Goal: Information Seeking & Learning: Learn about a topic

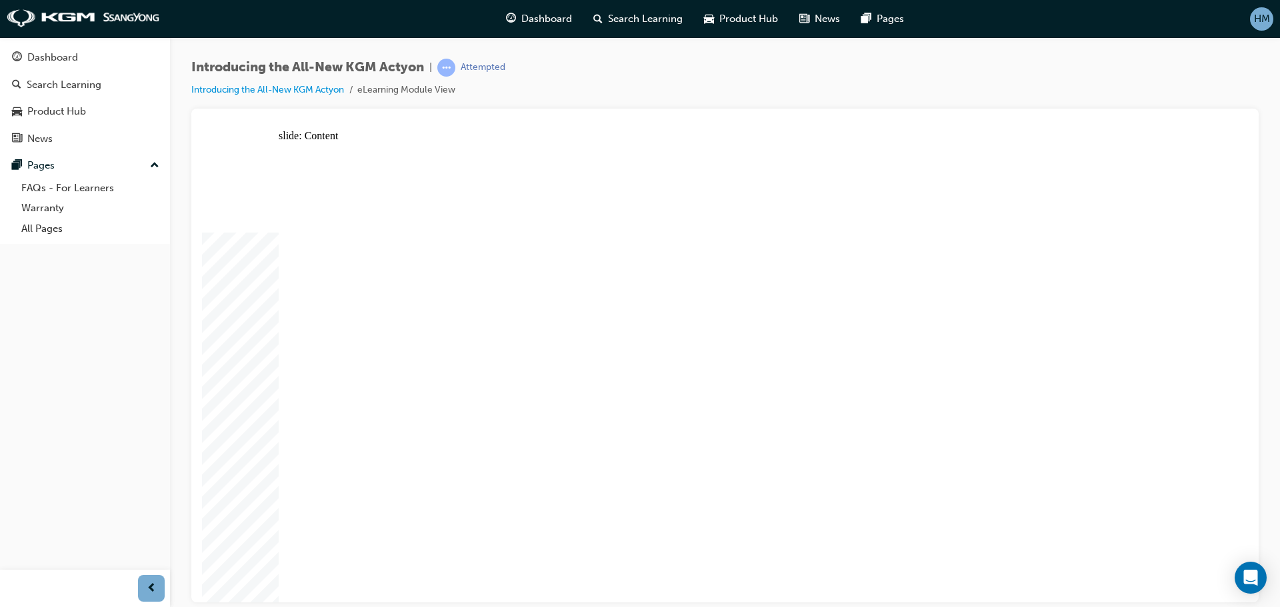
drag, startPoint x: 562, startPoint y: 460, endPoint x: 664, endPoint y: 463, distance: 101.3
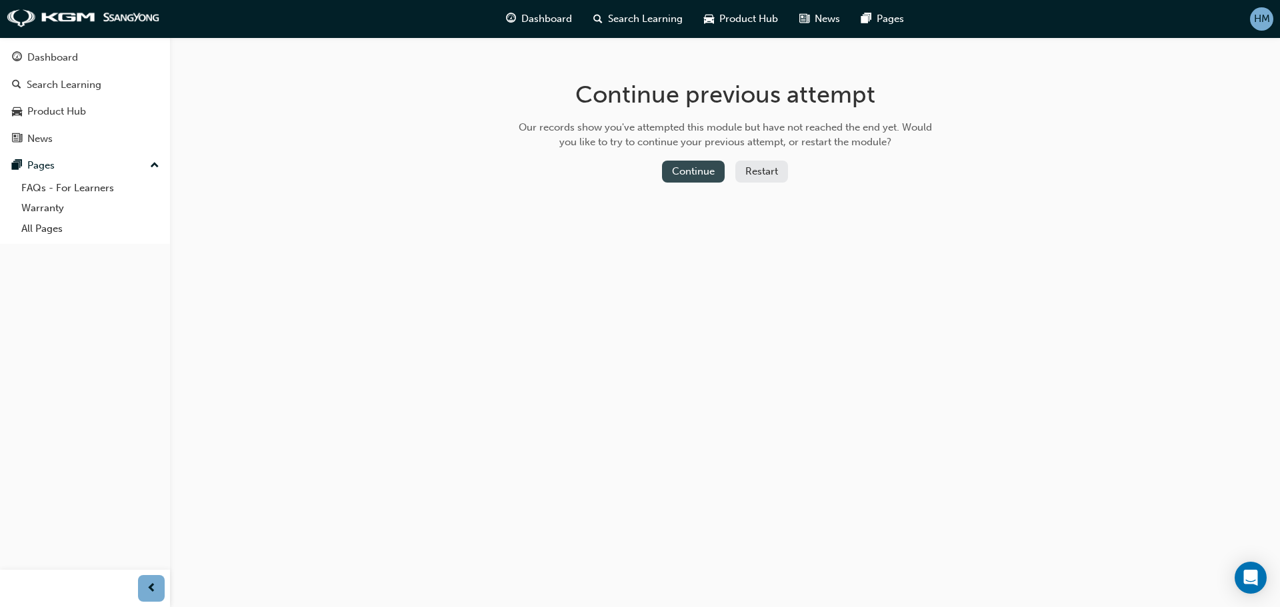
click at [682, 172] on button "Continue" at bounding box center [693, 172] width 63 height 22
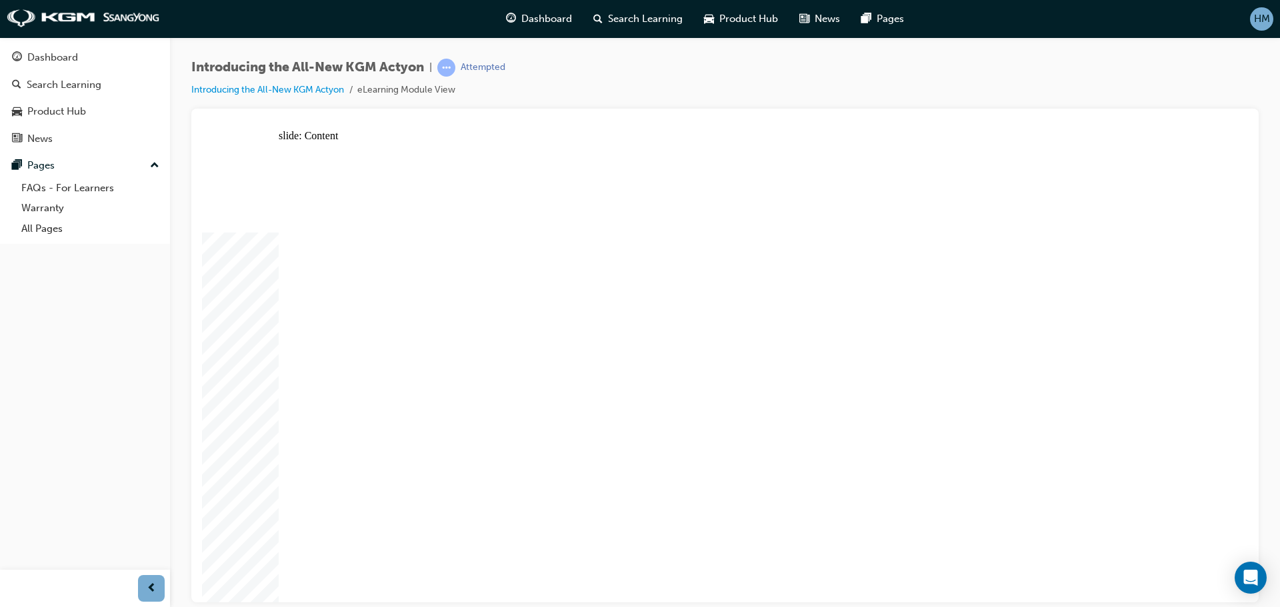
drag, startPoint x: 711, startPoint y: 426, endPoint x: 714, endPoint y: 438, distance: 12.5
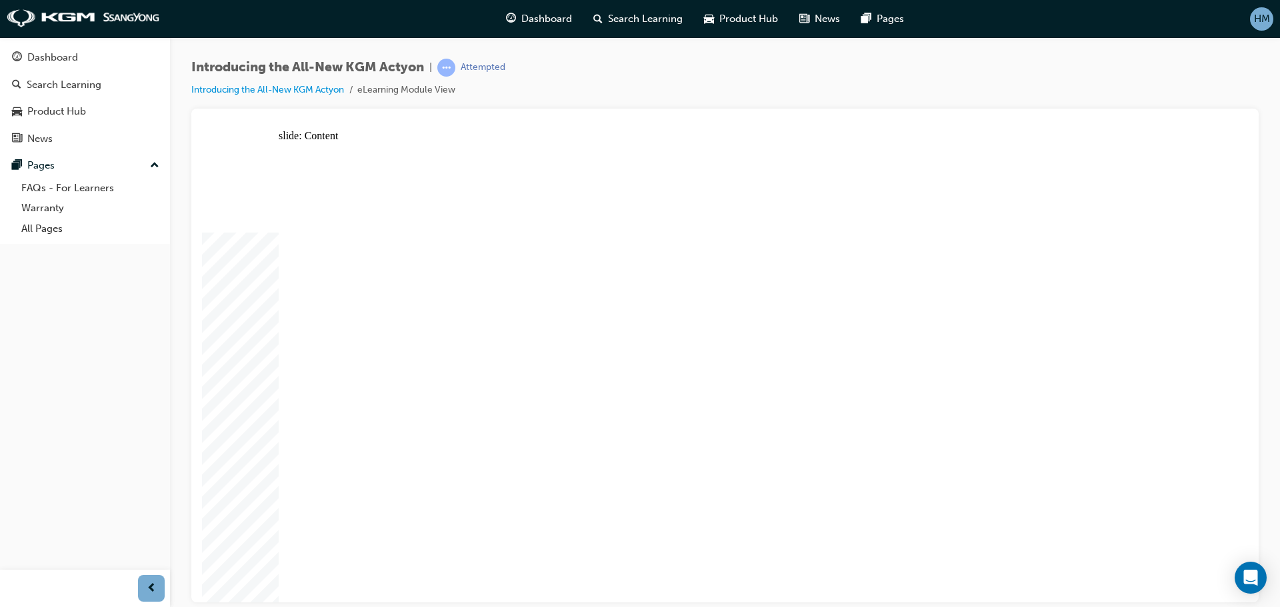
drag, startPoint x: 469, startPoint y: 368, endPoint x: 469, endPoint y: 379, distance: 10.7
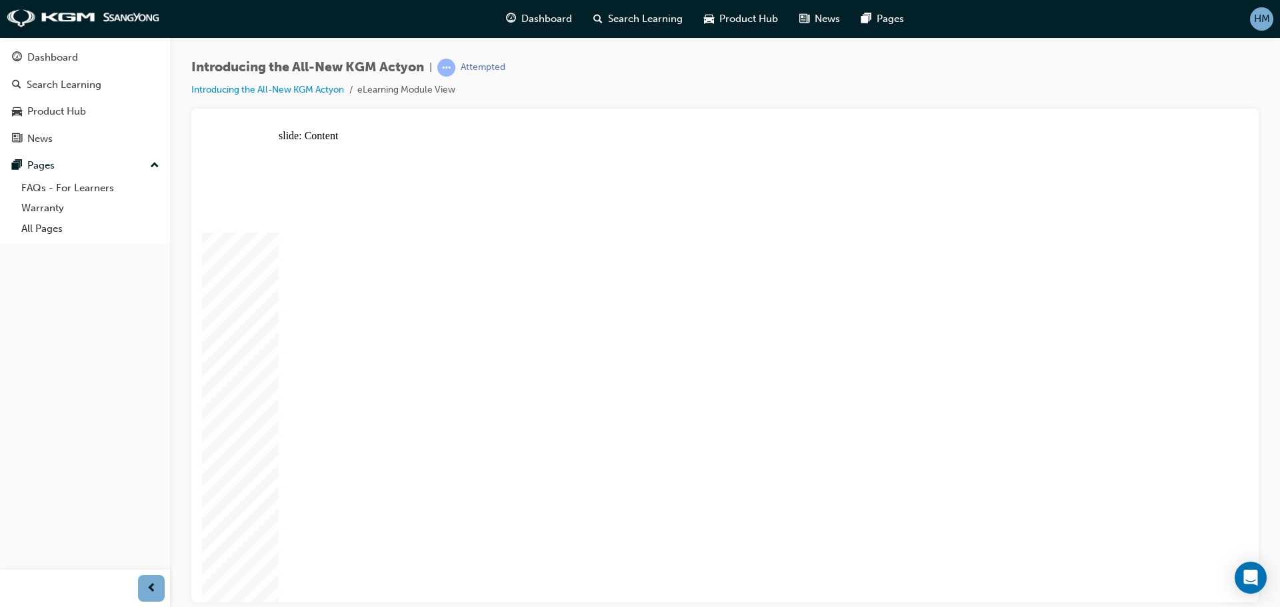
drag, startPoint x: 467, startPoint y: 421, endPoint x: 467, endPoint y: 431, distance: 9.3
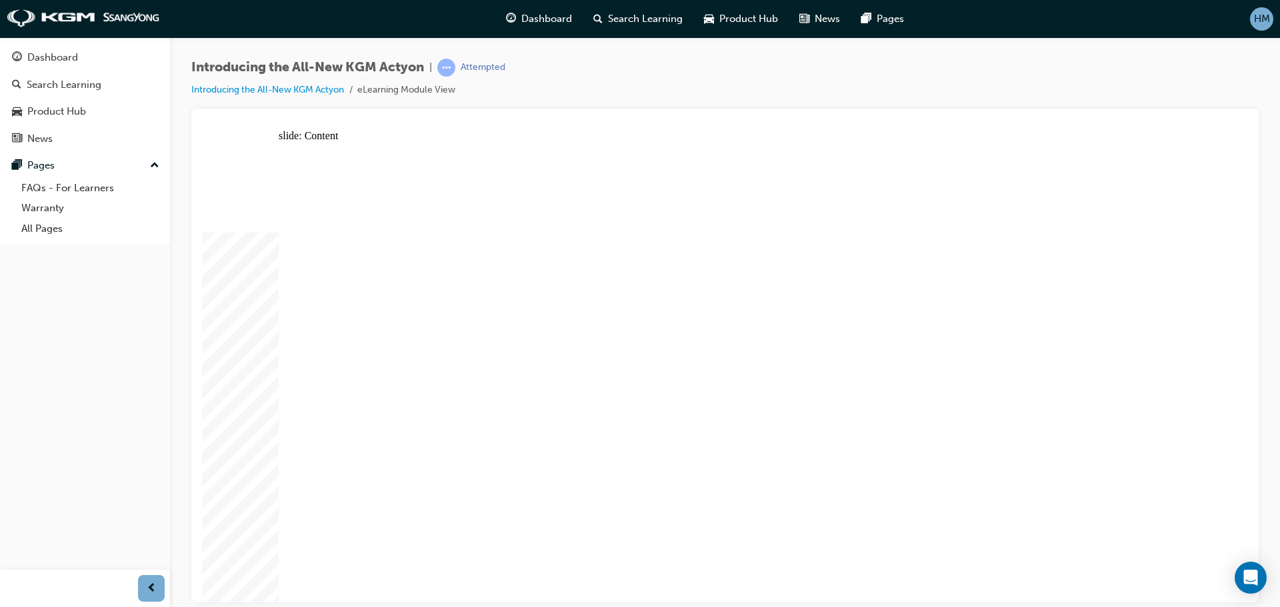
drag, startPoint x: 471, startPoint y: 532, endPoint x: 491, endPoint y: 528, distance: 21.2
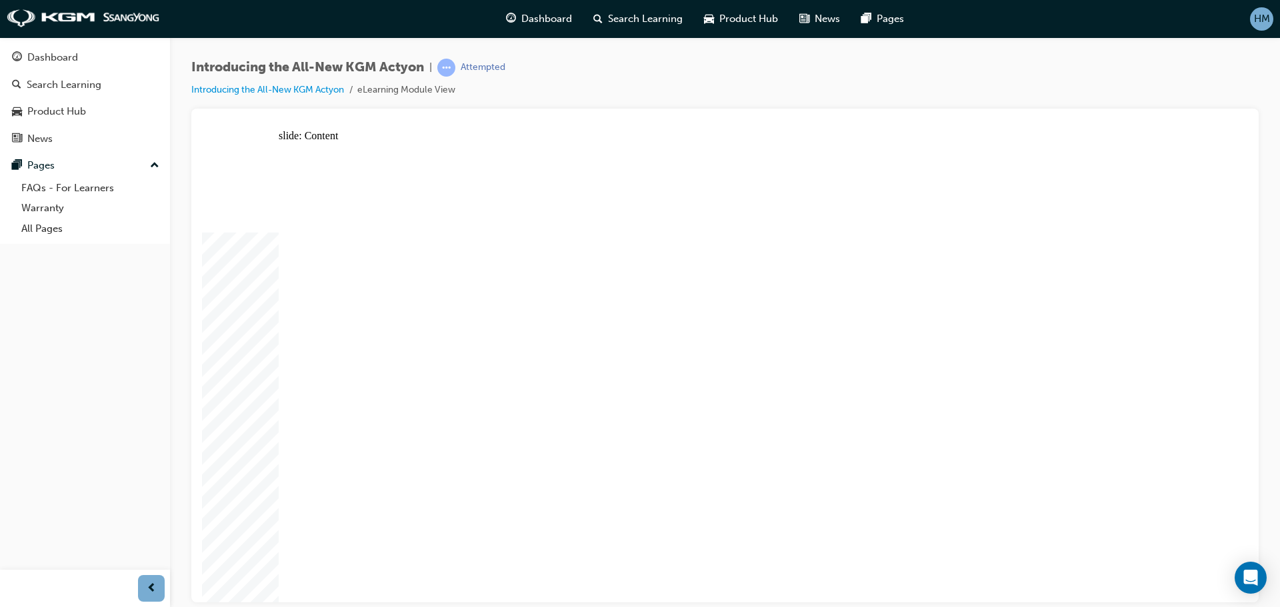
drag, startPoint x: 751, startPoint y: 338, endPoint x: 749, endPoint y: 360, distance: 22.1
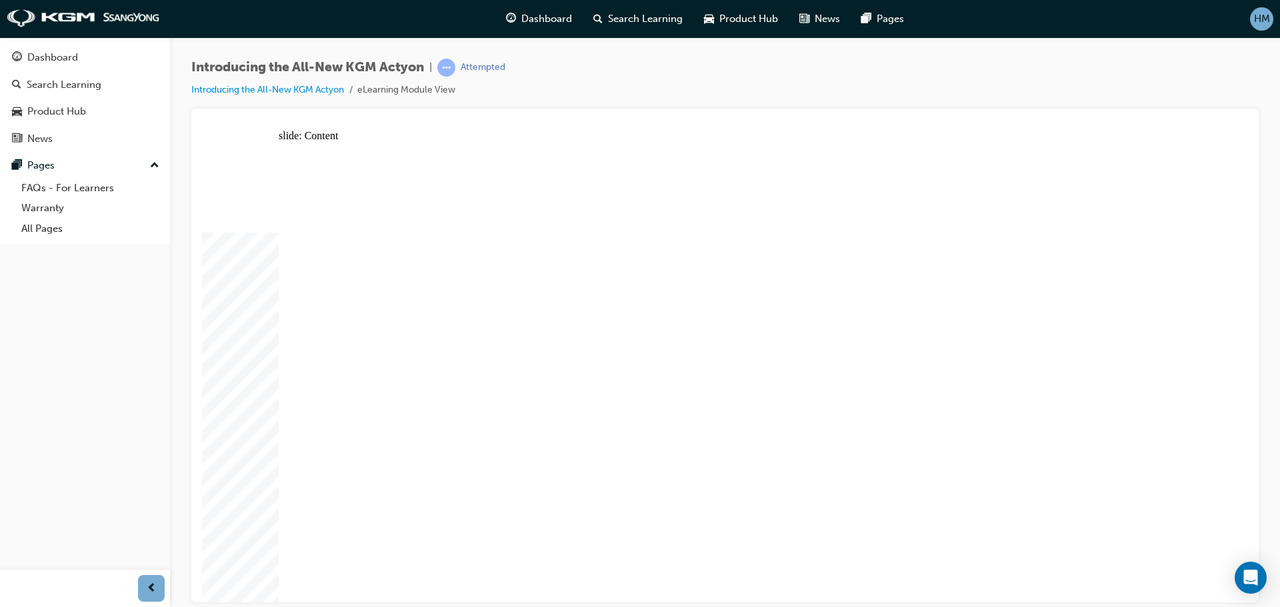
drag, startPoint x: 762, startPoint y: 490, endPoint x: 944, endPoint y: 371, distance: 217.0
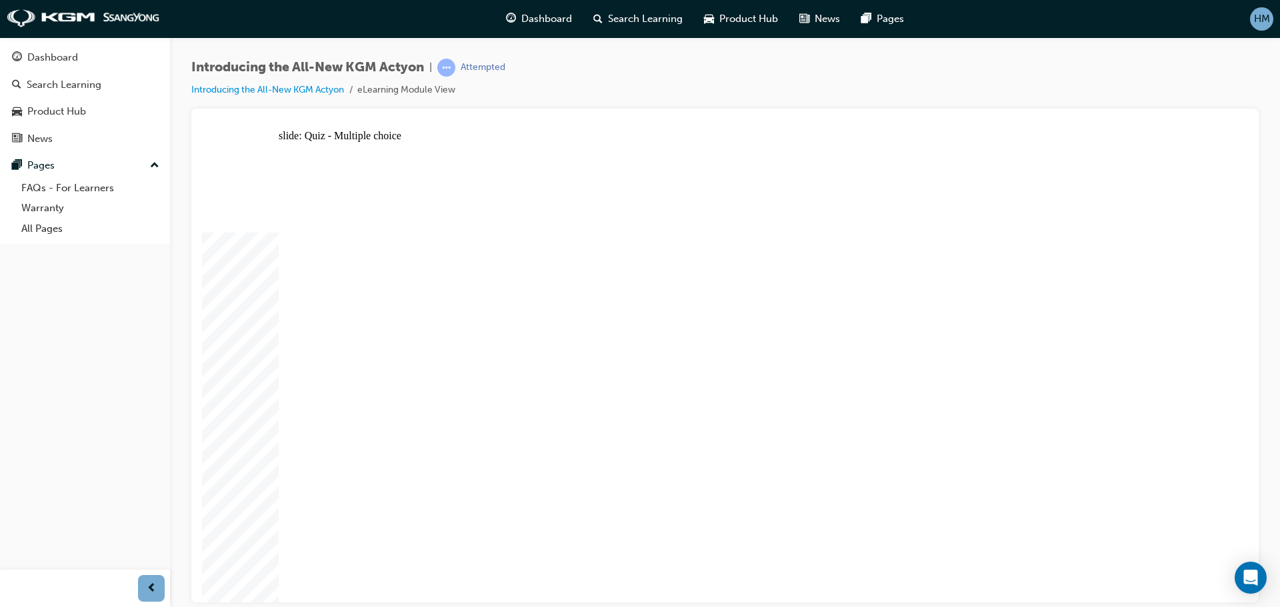
radio input "false"
radio input "true"
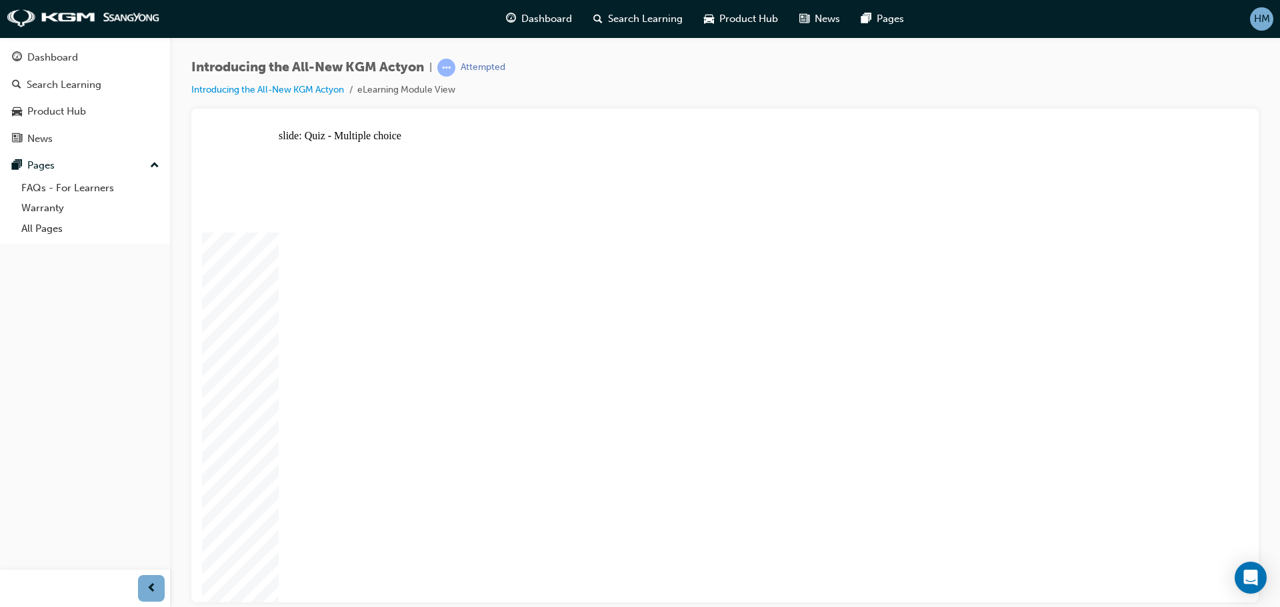
radio input "true"
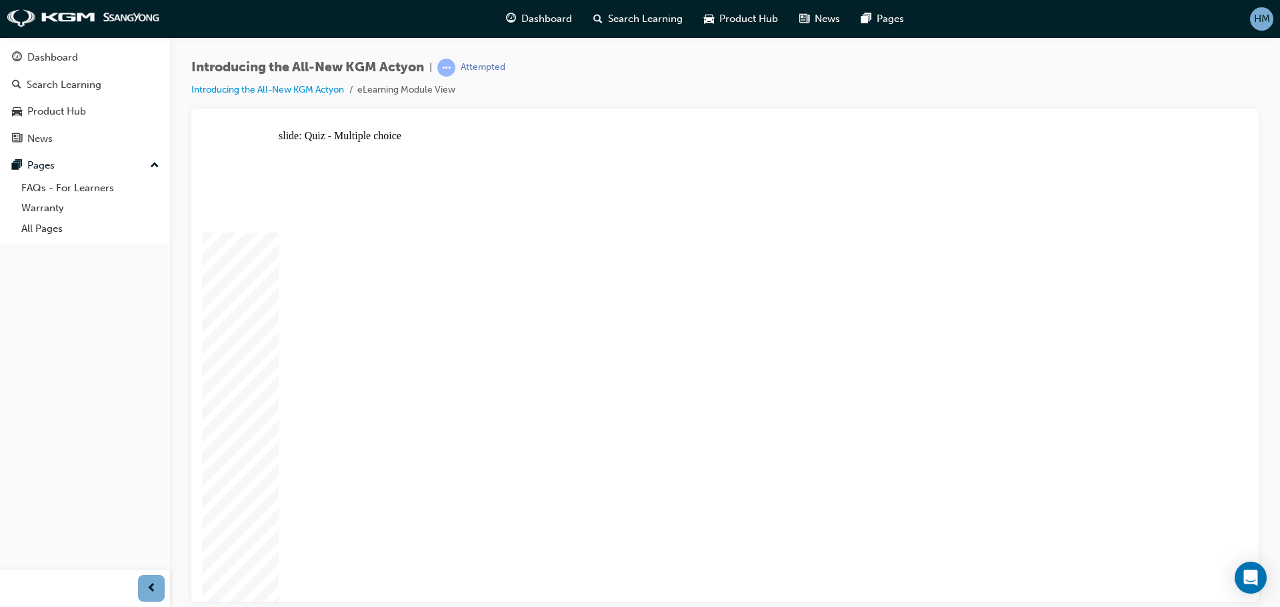
radio input "true"
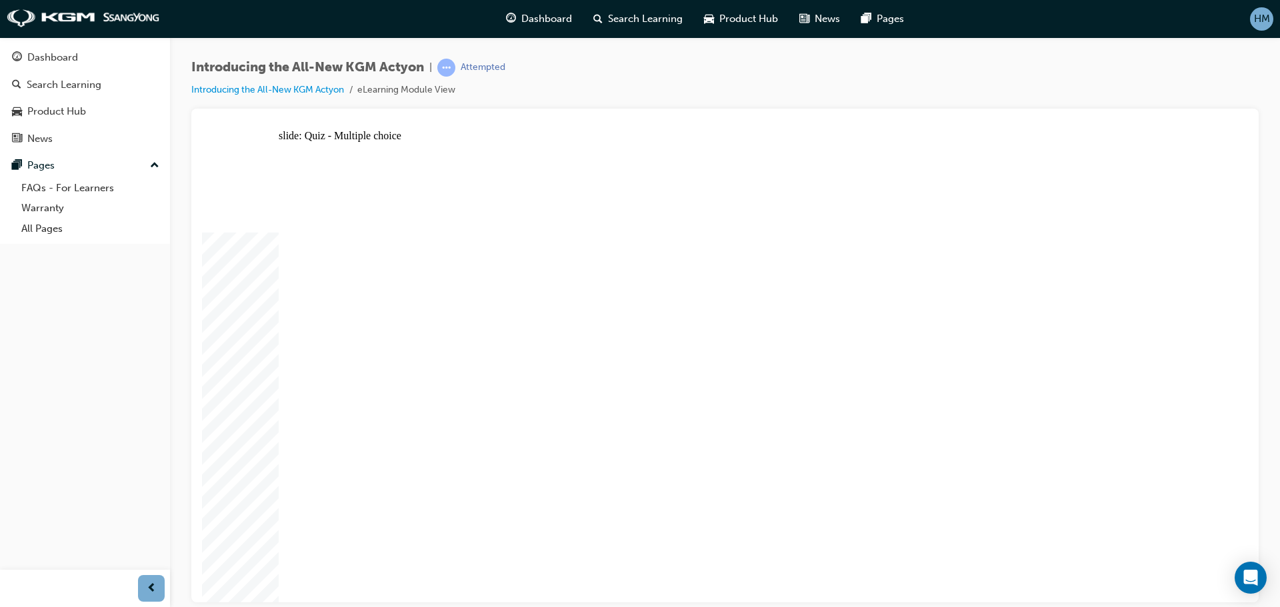
radio input "true"
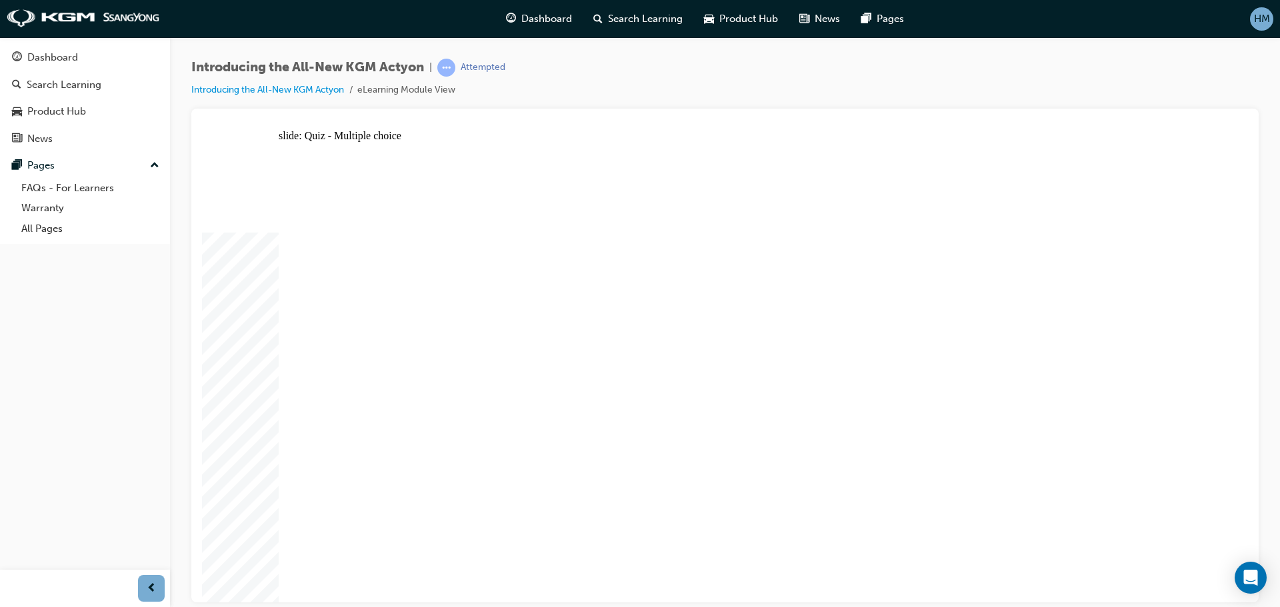
radio input "true"
